Goal: Task Accomplishment & Management: Use online tool/utility

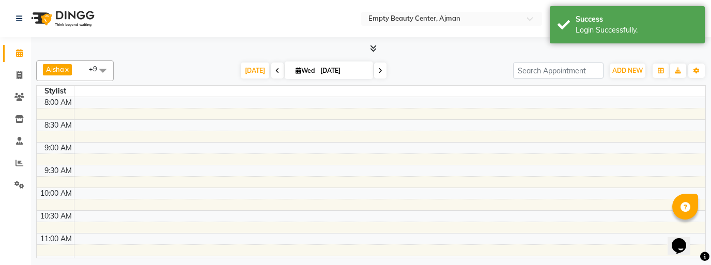
select select "en"
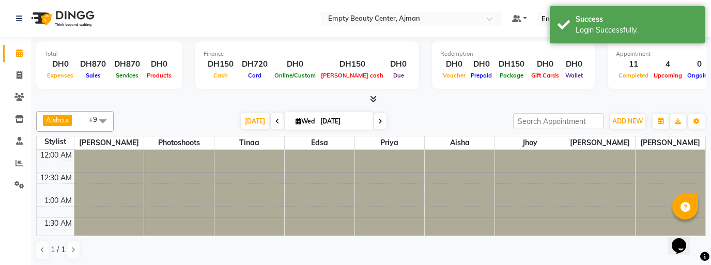
scroll to position [273, 0]
click at [22, 162] on icon at bounding box center [19, 163] width 8 height 8
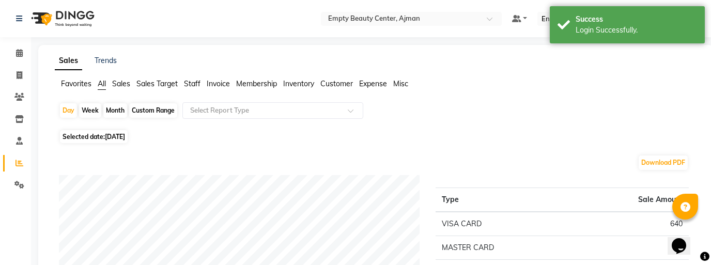
click at [115, 115] on div "Month" at bounding box center [115, 110] width 24 height 14
select select "10"
select select "2025"
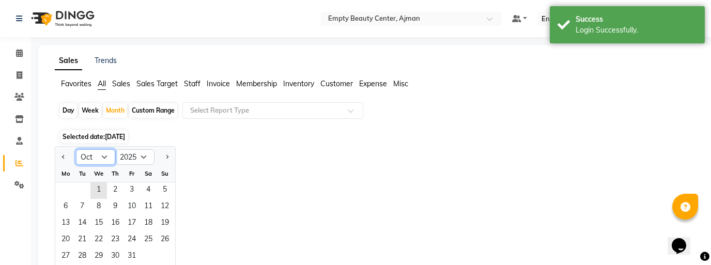
select select "9"
click at [66, 187] on span "1" at bounding box center [65, 190] width 17 height 17
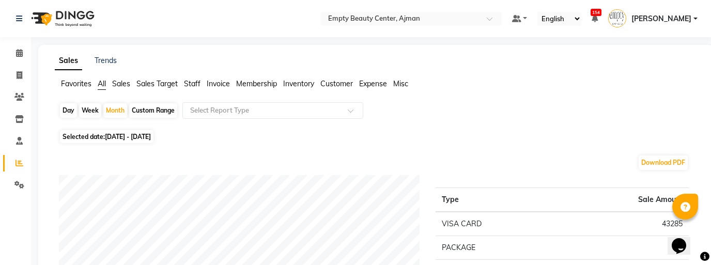
click at [313, 125] on div "Day Week Month Custom Range Select Report Type" at bounding box center [376, 114] width 634 height 25
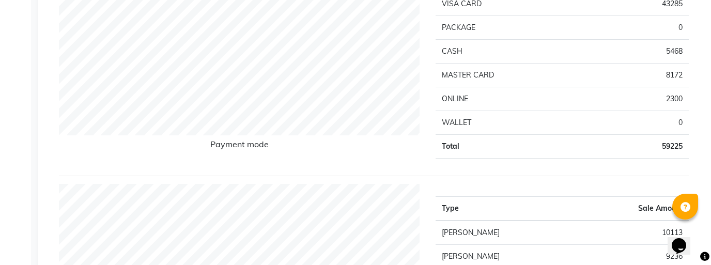
scroll to position [262, 0]
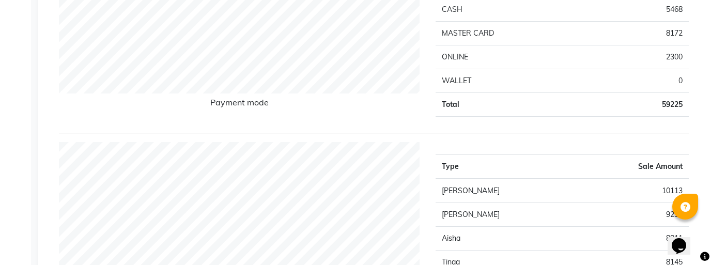
click at [575, 198] on td "10113" at bounding box center [631, 191] width 113 height 24
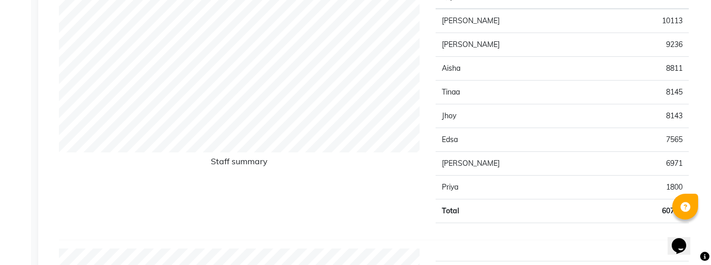
scroll to position [429, 0]
